Goal: Task Accomplishment & Management: Use online tool/utility

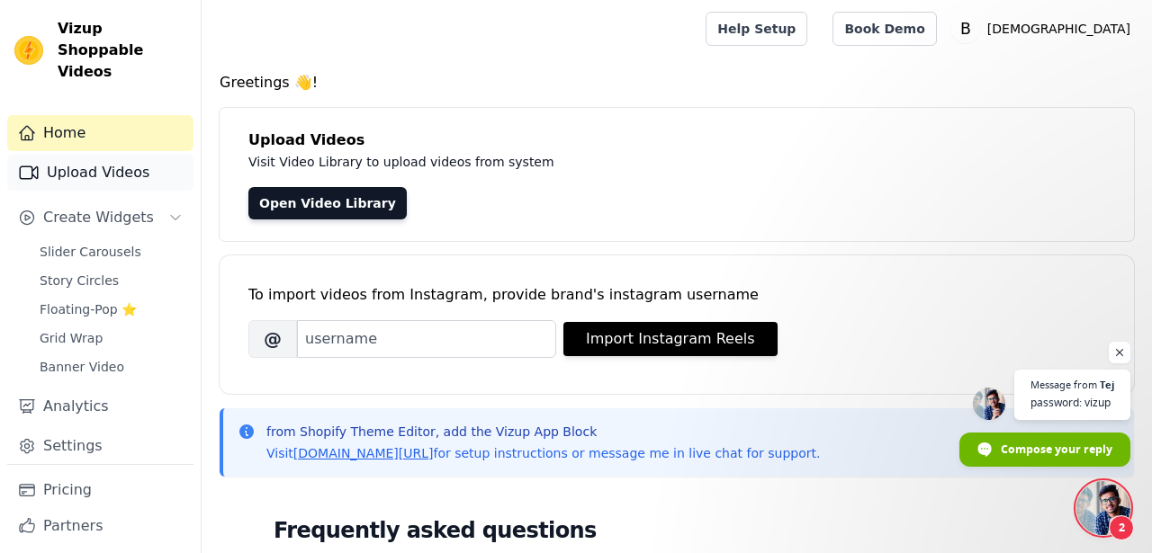
click at [120, 155] on link "Upload Videos" at bounding box center [100, 173] width 186 height 36
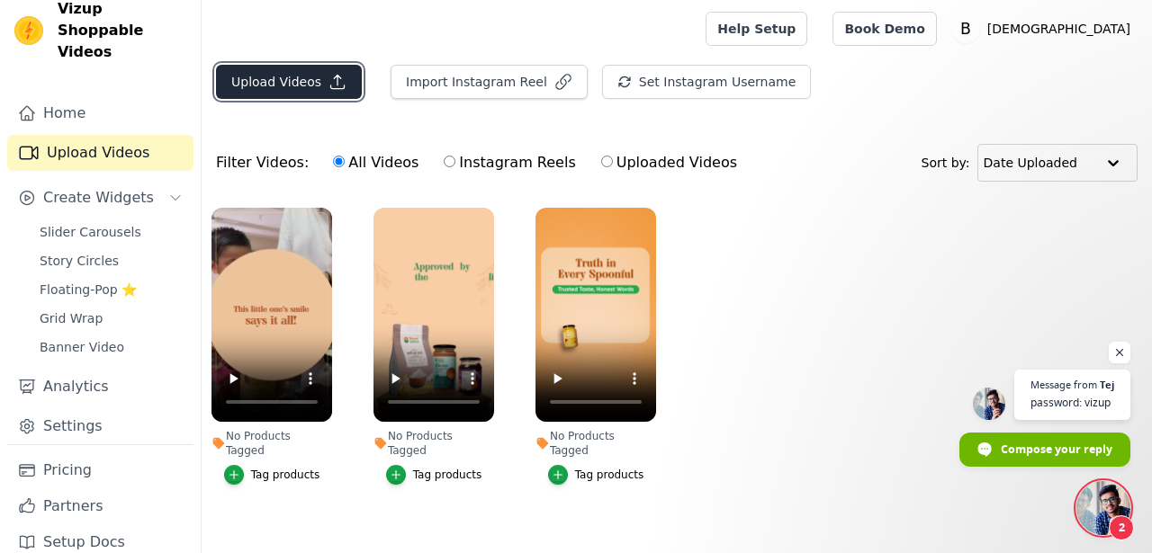
click at [320, 84] on button "Upload Videos" at bounding box center [289, 82] width 146 height 34
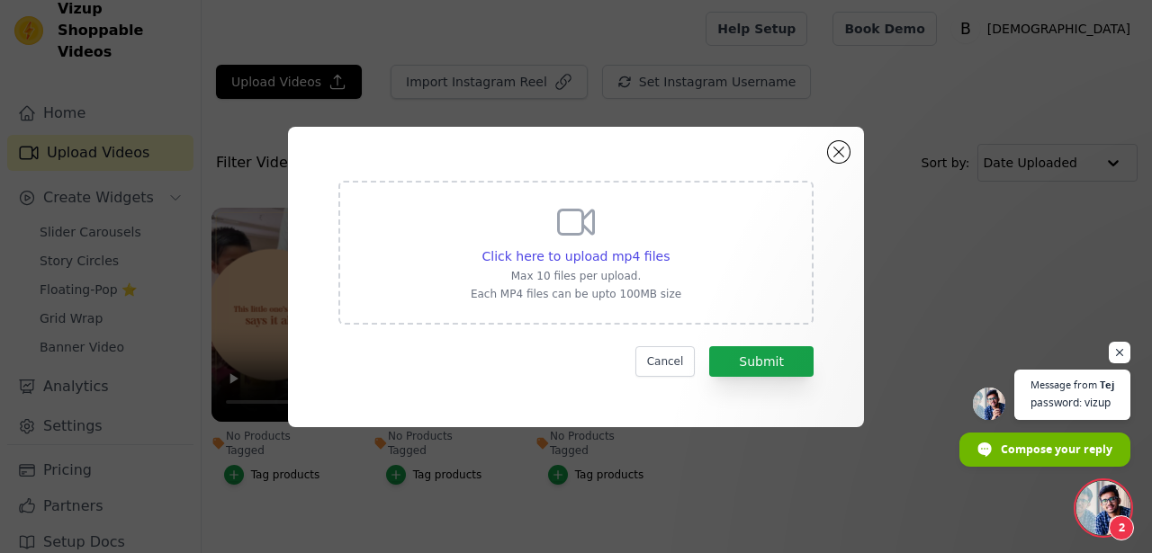
click at [563, 246] on div "Click here to upload mp4 files Max 10 files per upload. Each MP4 files can be u…" at bounding box center [576, 251] width 211 height 101
click at [668, 247] on input "Click here to upload mp4 files Max 10 files per upload. Each MP4 files can be u…" at bounding box center [668, 247] width 1 height 1
type input "C:\fakepath\20.06 Amaira Video.mp4"
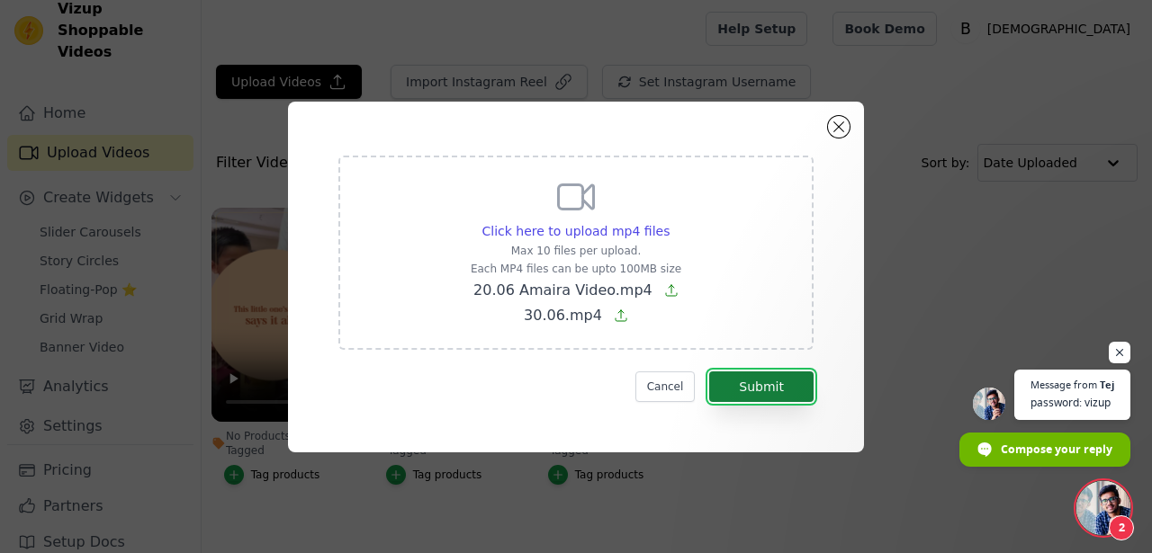
click at [776, 392] on button "Submit" at bounding box center [761, 387] width 104 height 31
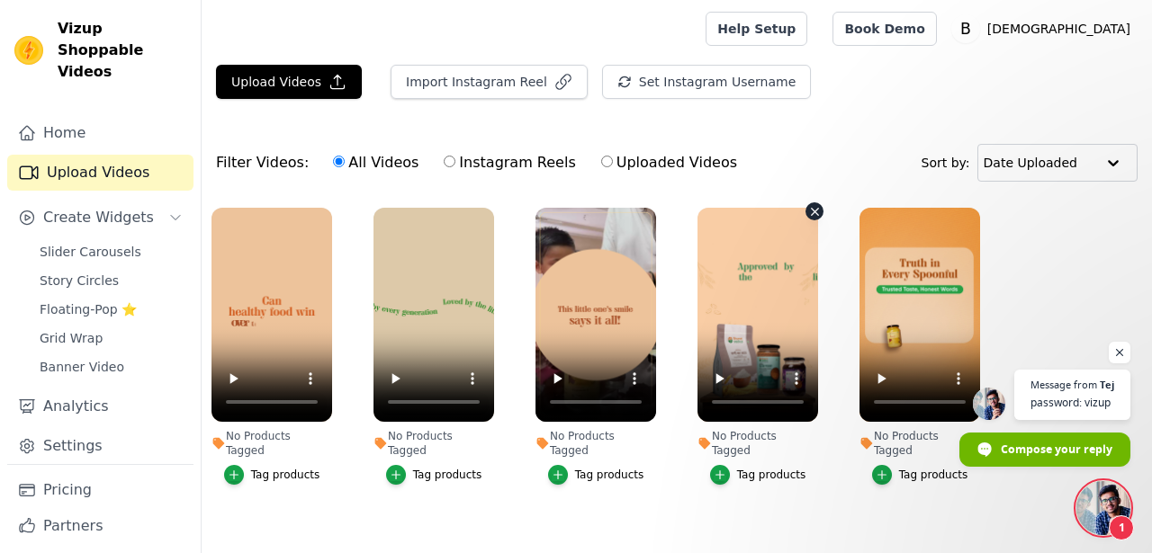
scroll to position [85, 0]
click at [77, 243] on span "Slider Carousels" at bounding box center [91, 252] width 102 height 18
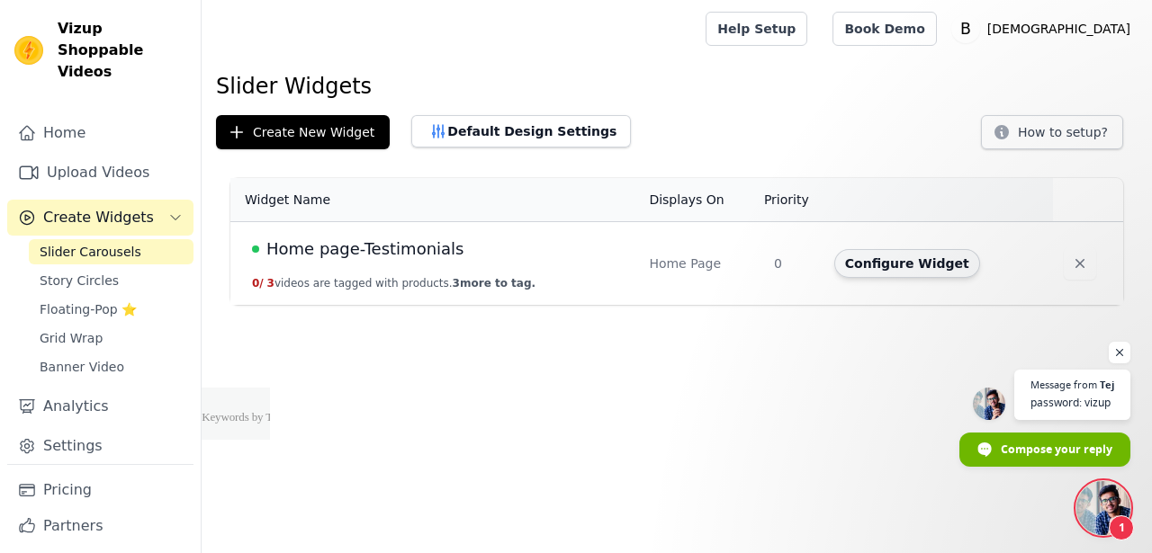
click at [865, 259] on button "Configure Widget" at bounding box center [907, 263] width 146 height 29
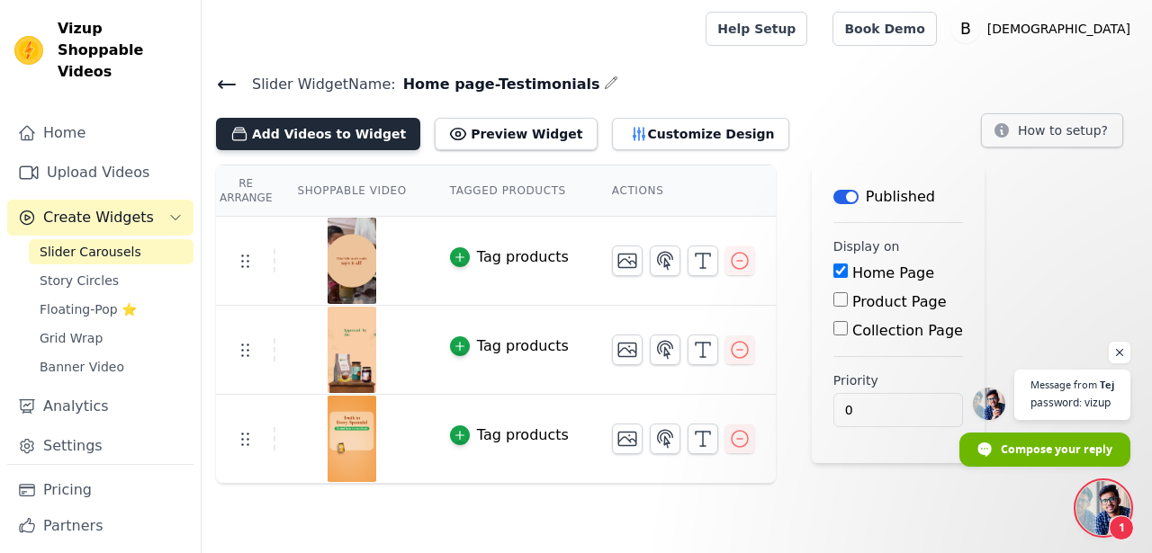
click at [336, 127] on button "Add Videos to Widget" at bounding box center [318, 134] width 204 height 32
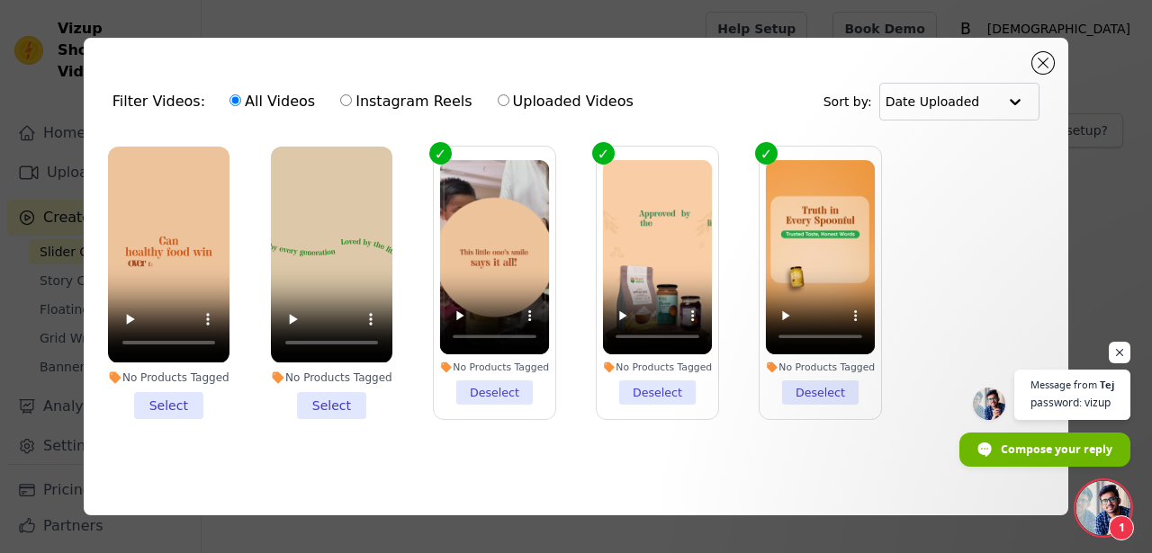
click at [176, 403] on li "No Products Tagged Select" at bounding box center [168, 283] width 121 height 272
click at [0, 0] on input "No Products Tagged Select" at bounding box center [0, 0] width 0 height 0
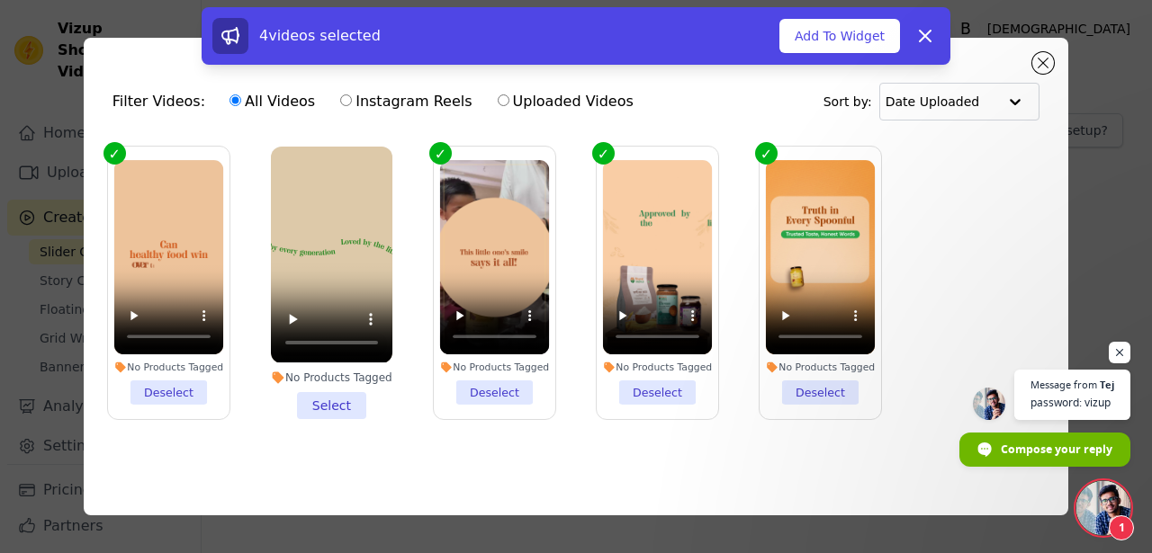
click at [317, 402] on li "No Products Tagged Select" at bounding box center [331, 283] width 121 height 272
click at [0, 0] on input "No Products Tagged Select" at bounding box center [0, 0] width 0 height 0
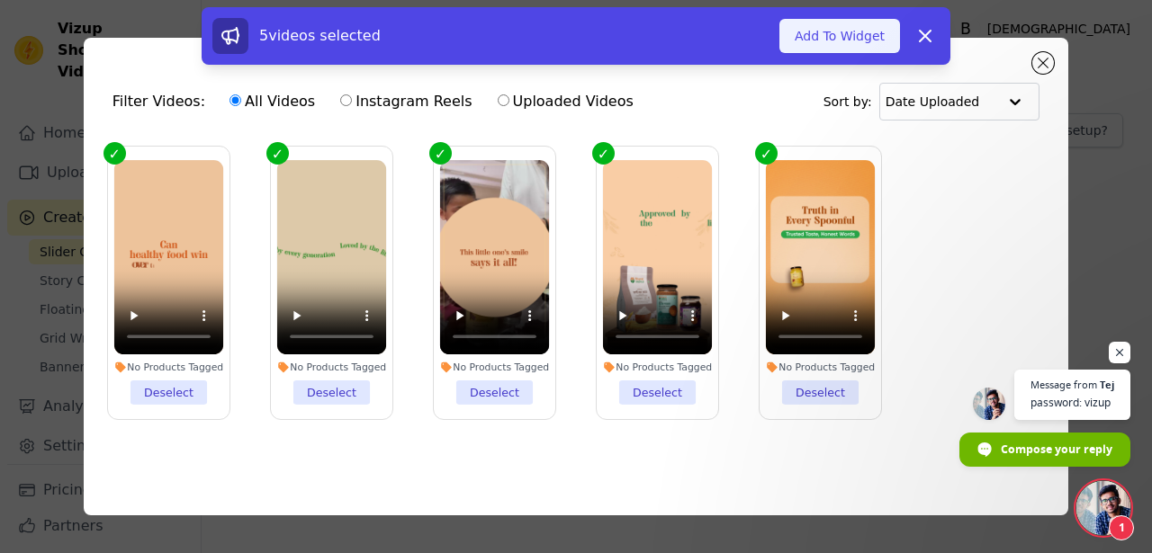
click at [871, 27] on button "Add To Widget" at bounding box center [839, 36] width 121 height 34
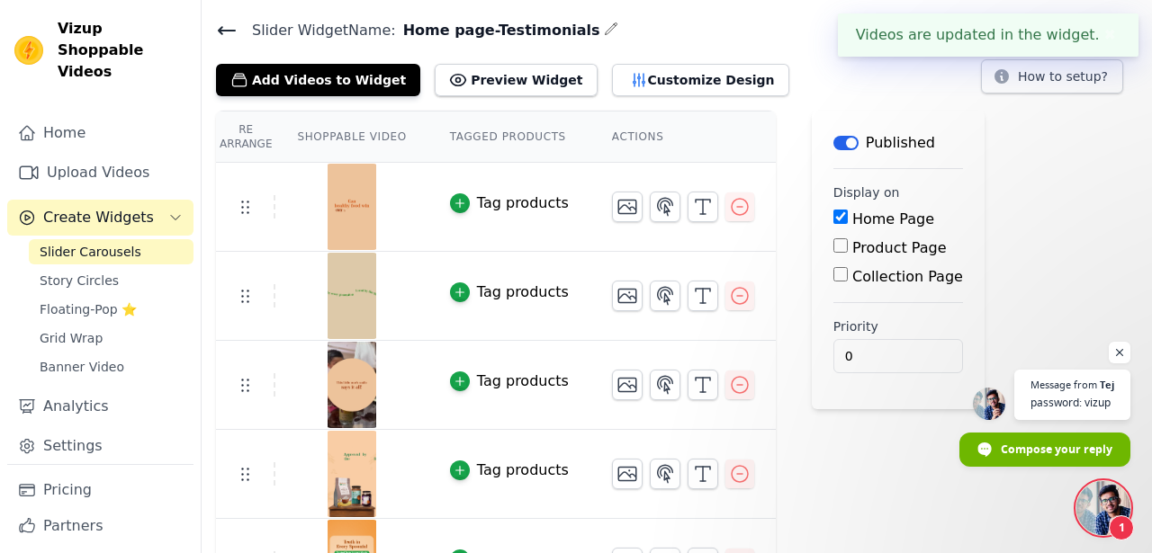
scroll to position [58, 0]
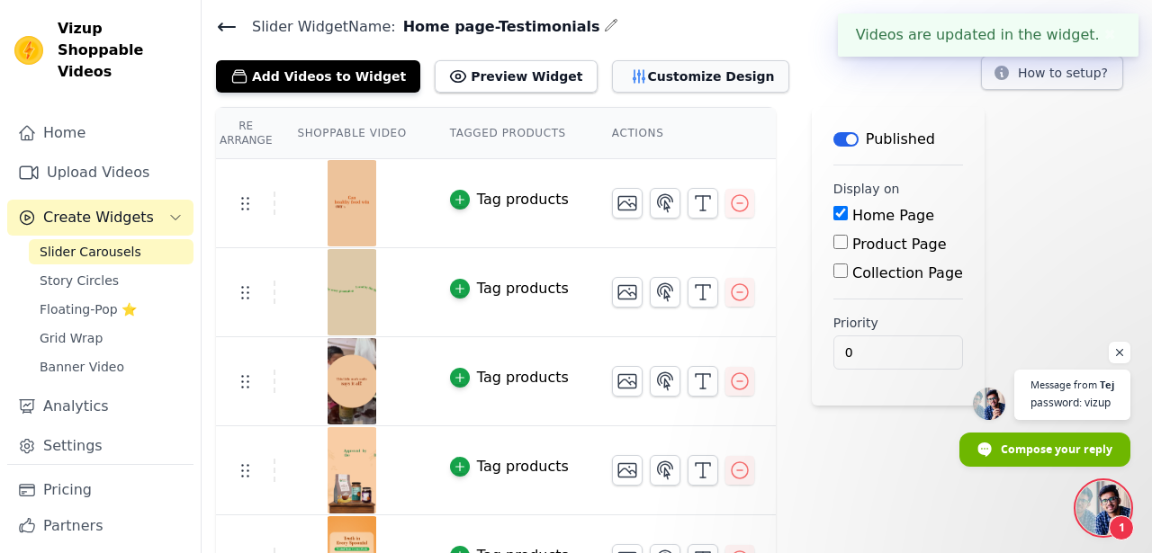
click at [661, 66] on button "Customize Design" at bounding box center [700, 76] width 177 height 32
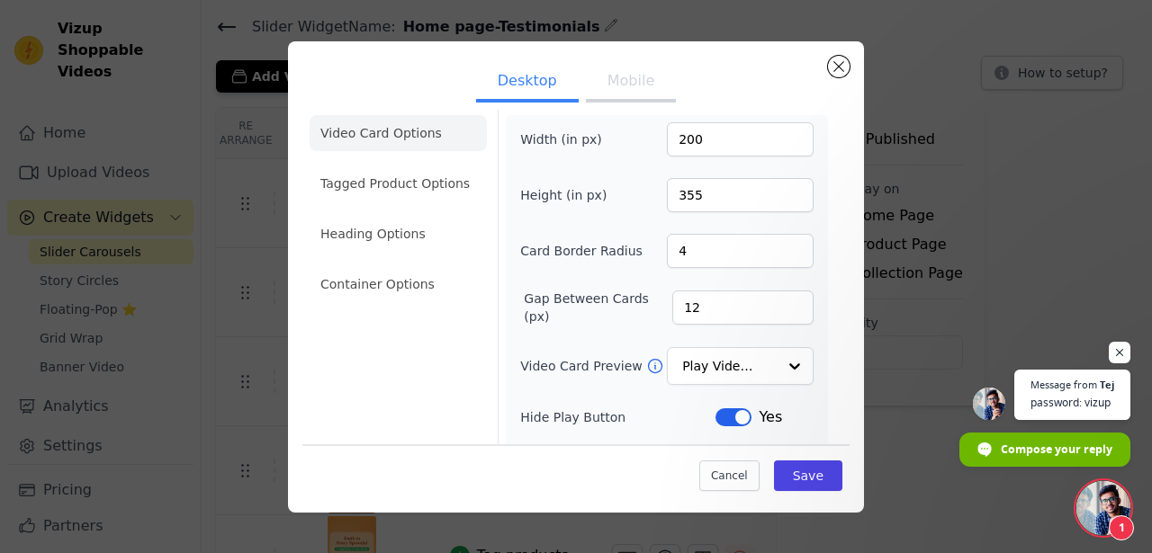
scroll to position [0, 0]
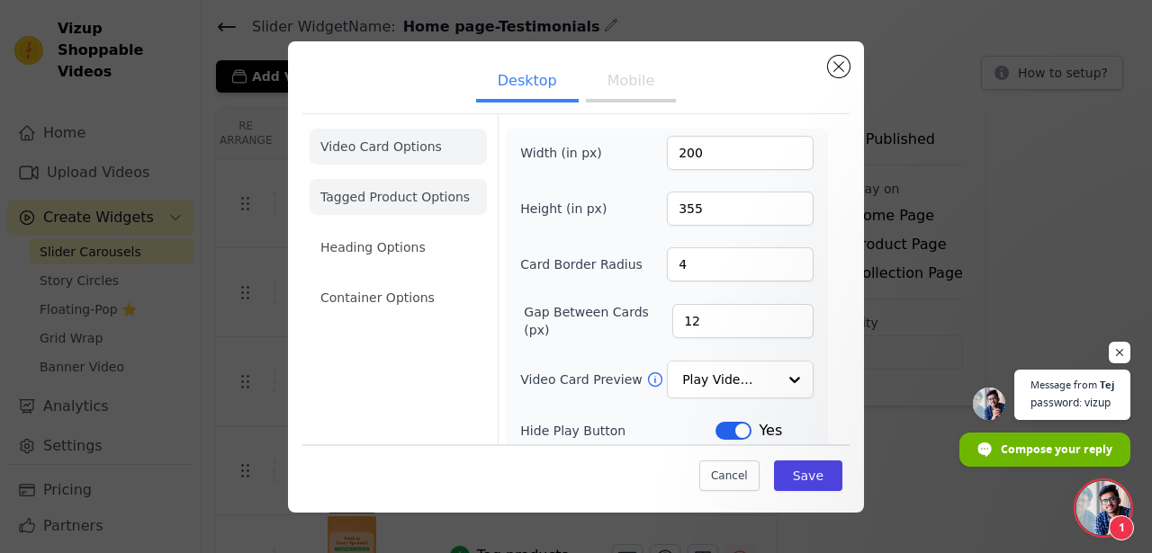
click at [408, 280] on li "Tagged Product Options" at bounding box center [397, 298] width 177 height 36
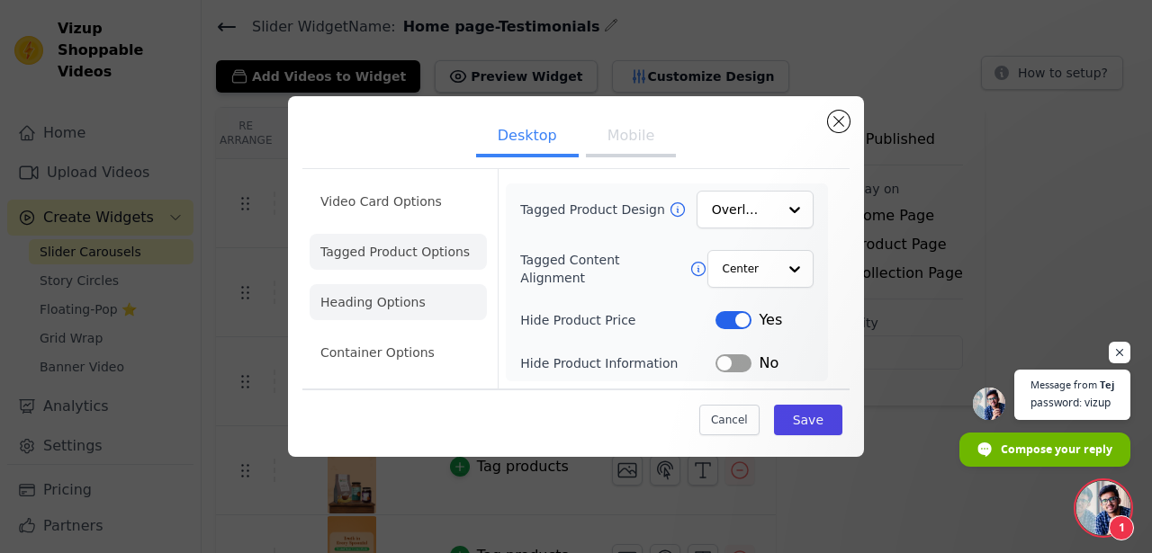
click at [401, 310] on li "Heading Options" at bounding box center [397, 302] width 177 height 36
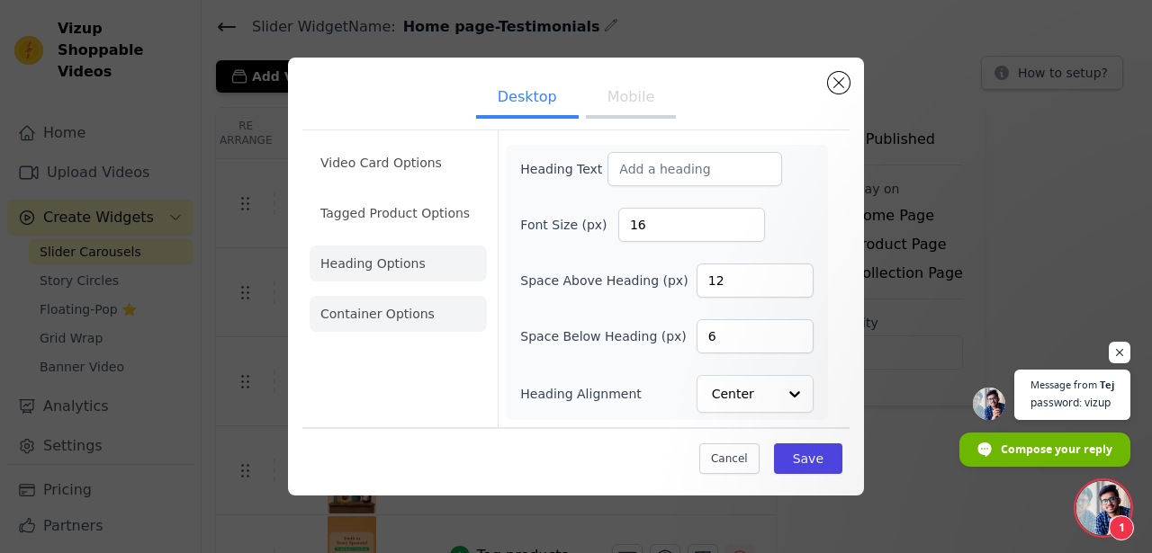
click at [423, 315] on li "Container Options" at bounding box center [397, 314] width 177 height 36
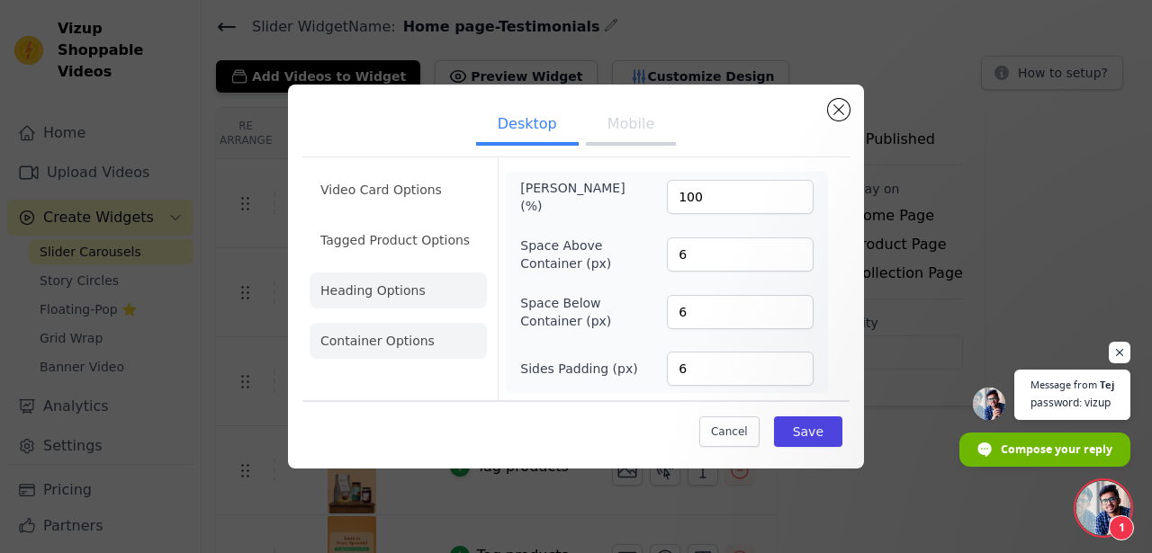
click at [415, 286] on li "Heading Options" at bounding box center [397, 291] width 177 height 36
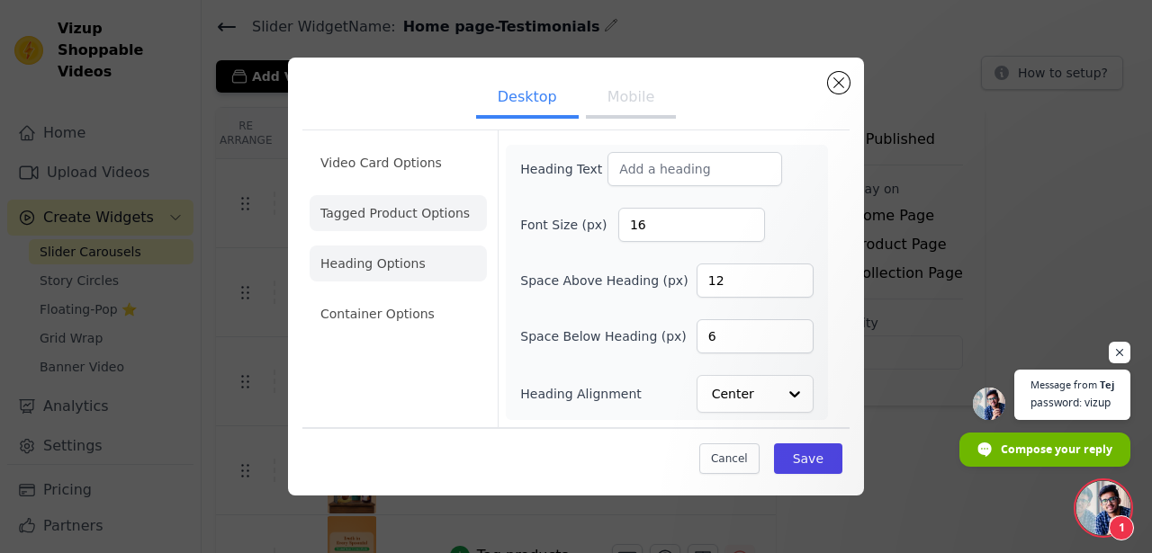
click at [407, 296] on li "Tagged Product Options" at bounding box center [397, 314] width 177 height 36
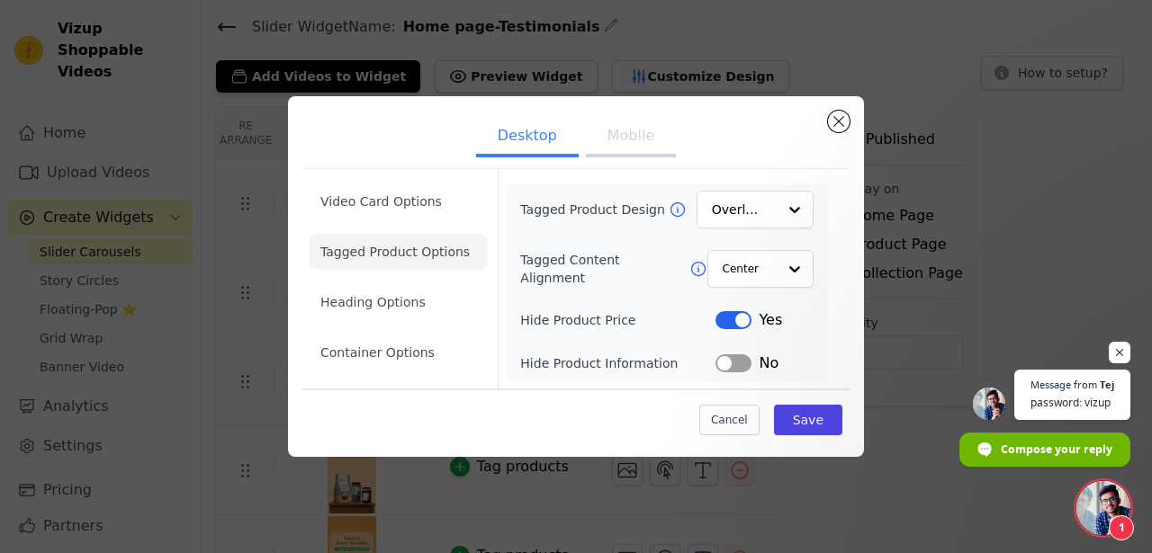
click at [399, 183] on ul "Video Card Options Tagged Product Options Heading Options Container Options" at bounding box center [397, 277] width 177 height 202
click at [388, 293] on li "Heading Options" at bounding box center [397, 302] width 177 height 36
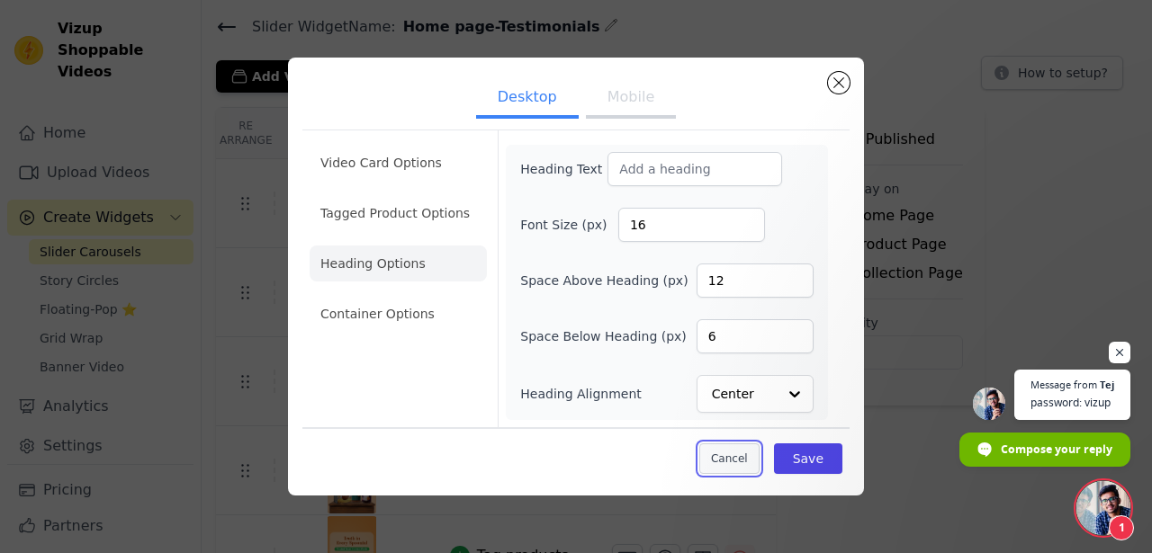
click at [748, 469] on button "Cancel" at bounding box center [729, 459] width 60 height 31
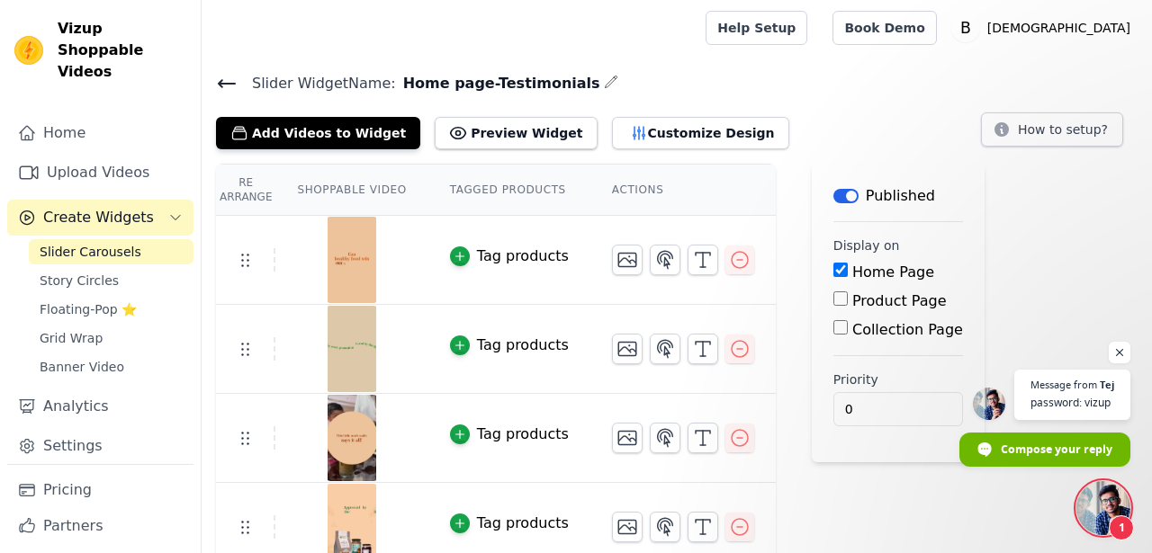
scroll to position [1, 0]
click at [223, 85] on icon at bounding box center [227, 84] width 22 height 22
